Goal: Task Accomplishment & Management: Use online tool/utility

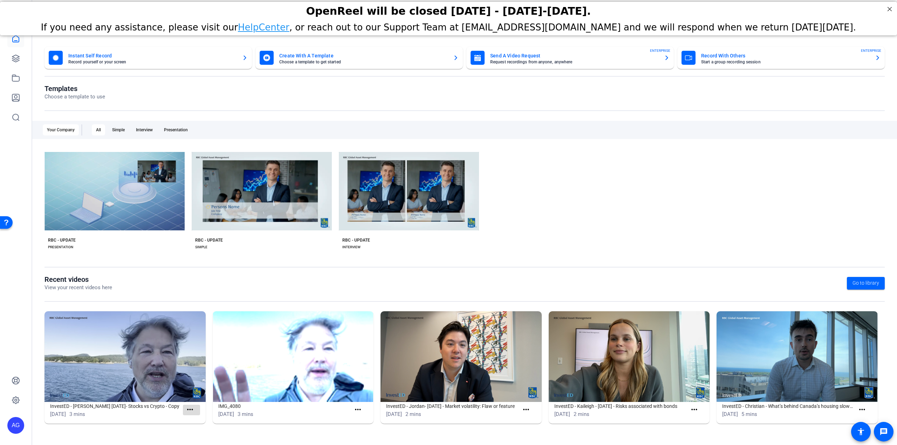
click at [195, 414] on span at bounding box center [191, 410] width 17 height 17
click at [193, 412] on mat-icon "more_horiz" at bounding box center [190, 410] width 9 height 9
click at [158, 416] on div at bounding box center [448, 222] width 897 height 445
click at [114, 346] on img at bounding box center [124, 356] width 161 height 91
click at [16, 60] on icon at bounding box center [16, 58] width 8 height 8
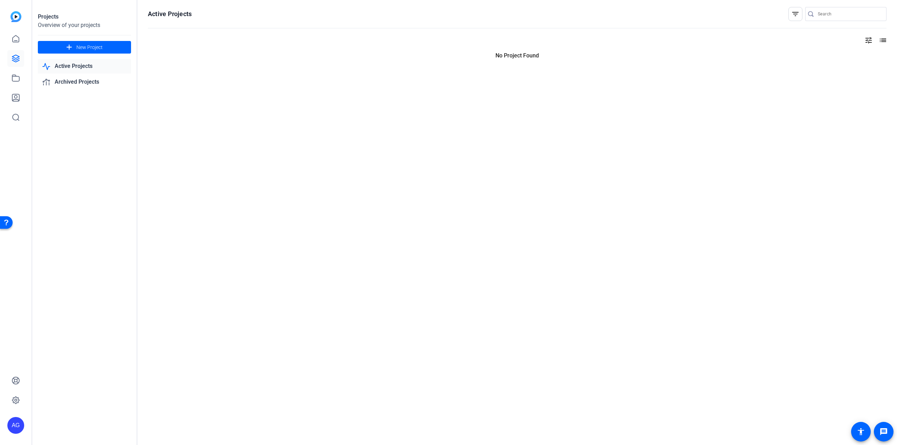
click at [17, 60] on icon at bounding box center [16, 58] width 8 height 8
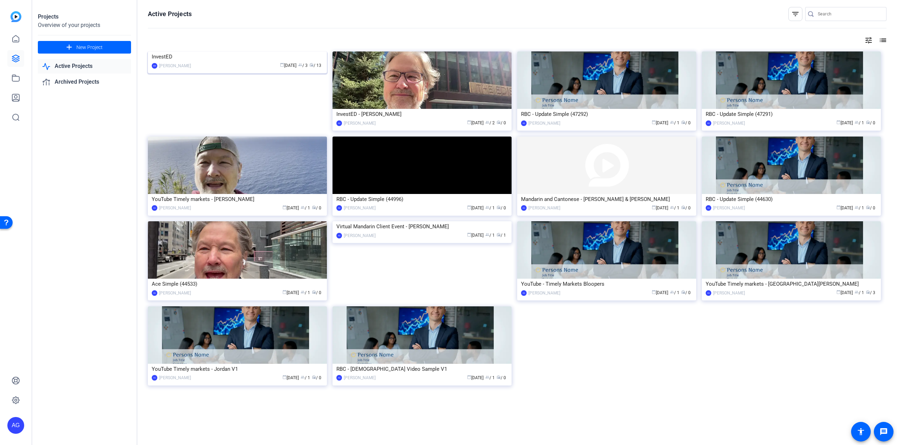
click at [200, 62] on div "InvestED" at bounding box center [237, 56] width 171 height 11
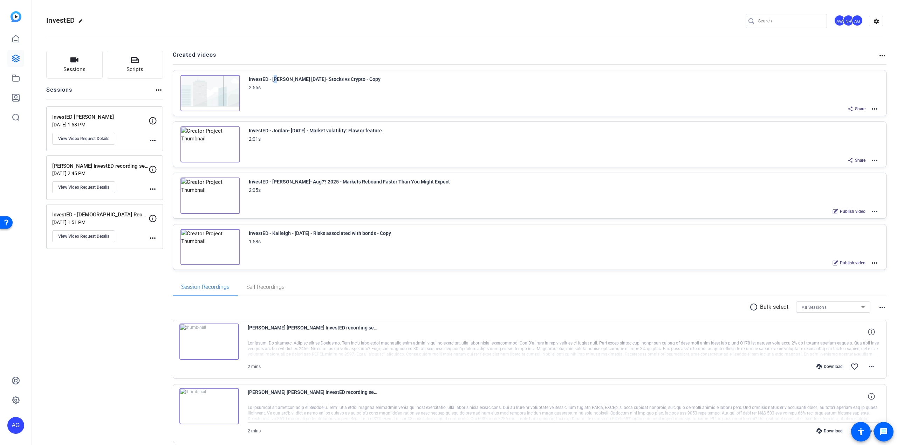
drag, startPoint x: 276, startPoint y: 81, endPoint x: 264, endPoint y: 83, distance: 12.4
click at [264, 83] on div "InvestED - [PERSON_NAME] [DATE]- Stocks vs Crypto - Copy 2:55s" at bounding box center [315, 83] width 132 height 17
click at [216, 92] on img at bounding box center [210, 93] width 60 height 36
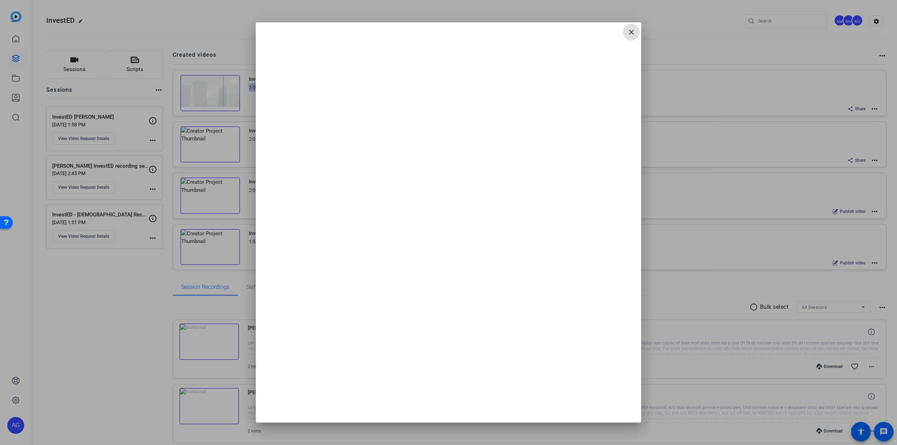
click at [628, 31] on mat-icon "close" at bounding box center [631, 32] width 8 height 8
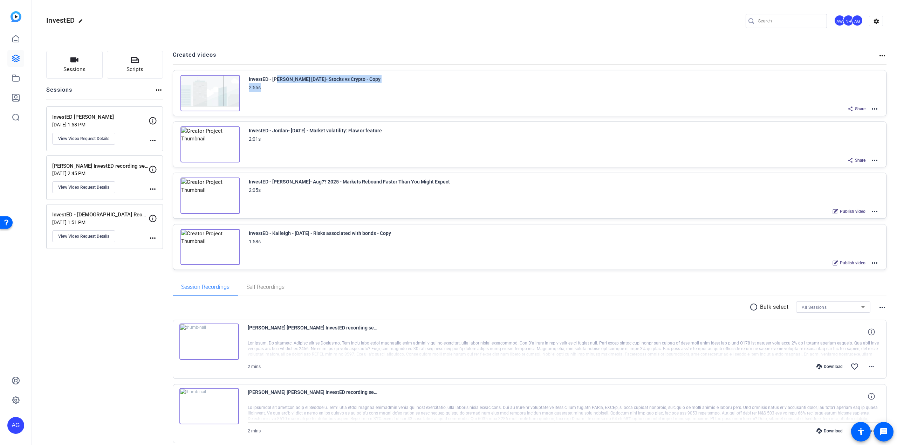
click at [874, 108] on mat-icon "more_horiz" at bounding box center [874, 109] width 8 height 8
click at [850, 118] on span "Edit in Creator" at bounding box center [845, 117] width 49 height 8
